Goal: Navigation & Orientation: Understand site structure

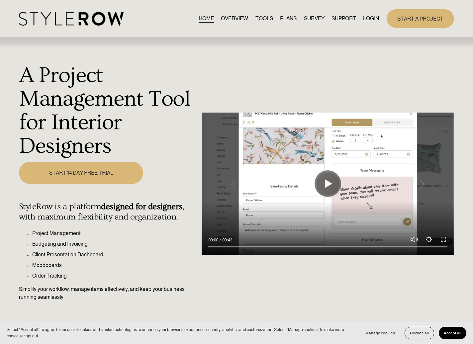
click at [264, 19] on link "TOOLS" at bounding box center [264, 18] width 18 height 9
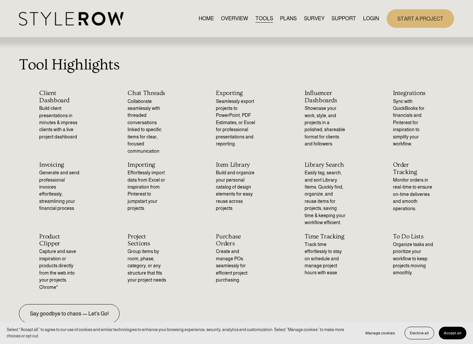
click at [237, 19] on link "OVERVIEW" at bounding box center [234, 18] width 27 height 9
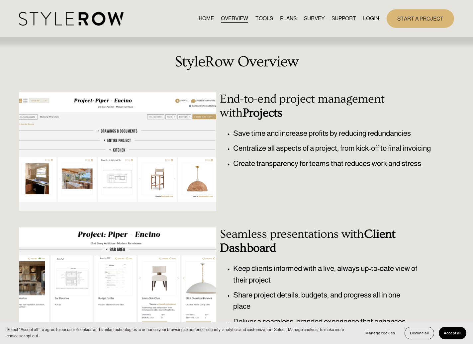
click at [199, 20] on link "HOME" at bounding box center [206, 18] width 15 height 9
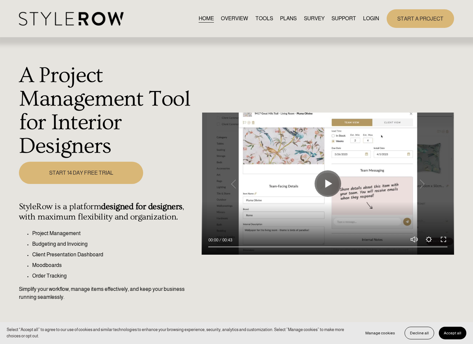
click at [239, 20] on link "OVERVIEW" at bounding box center [234, 18] width 27 height 9
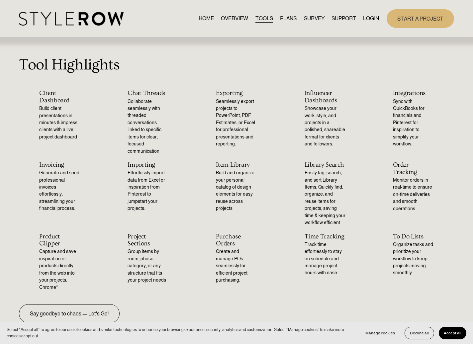
click at [283, 18] on link "PLANS" at bounding box center [288, 18] width 17 height 9
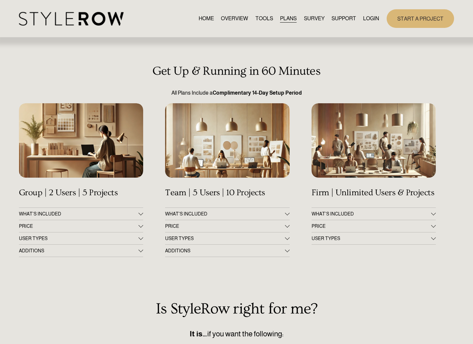
click at [311, 17] on link "SURVEY" at bounding box center [314, 18] width 21 height 9
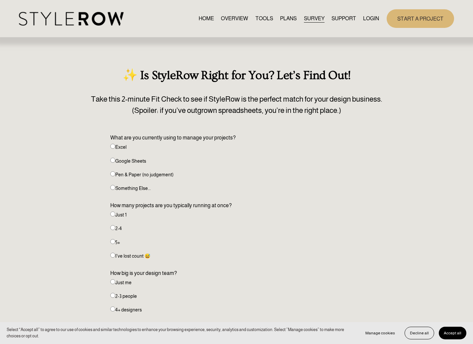
click at [347, 19] on span "SUPPORT" at bounding box center [343, 19] width 25 height 8
